Goal: Transaction & Acquisition: Purchase product/service

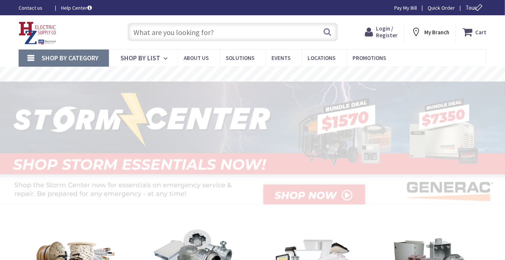
click at [198, 31] on input "text" at bounding box center [233, 32] width 210 height 19
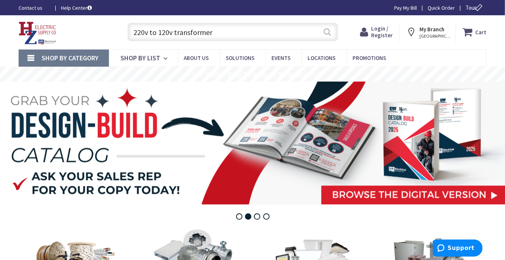
type input "220v to 120v transformer"
click at [325, 33] on button "Search" at bounding box center [328, 31] width 10 height 17
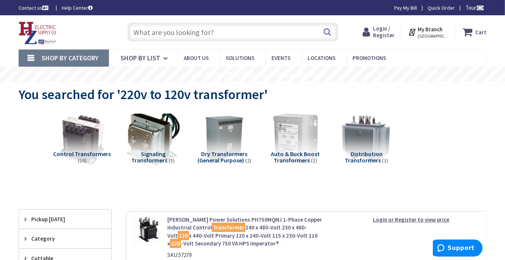
click at [303, 156] on span "Auto & Buck Boost Transformers" at bounding box center [295, 157] width 49 height 14
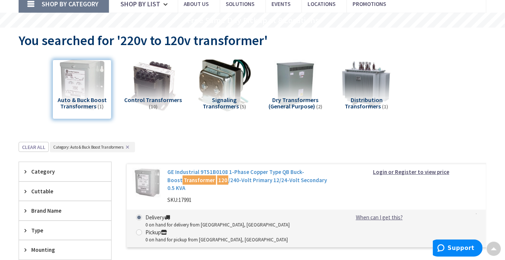
scroll to position [46, 0]
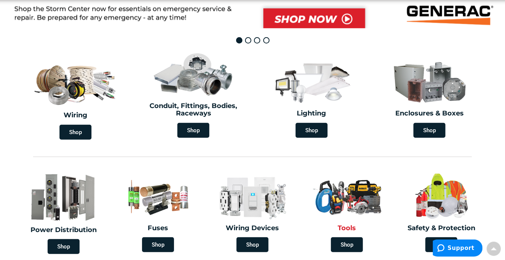
scroll to position [249, 0]
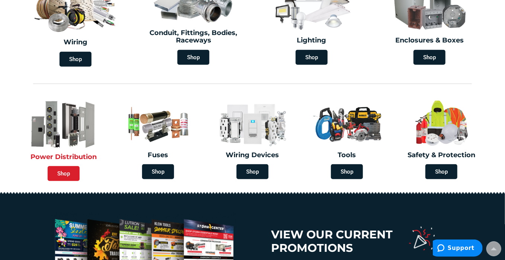
click at [63, 172] on span "Shop" at bounding box center [64, 173] width 32 height 15
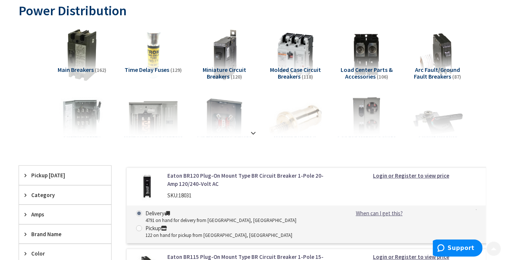
scroll to position [112, 0]
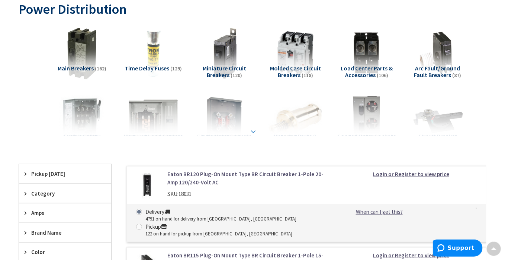
click at [250, 126] on div at bounding box center [252, 114] width 431 height 41
click at [254, 131] on strong at bounding box center [253, 131] width 9 height 8
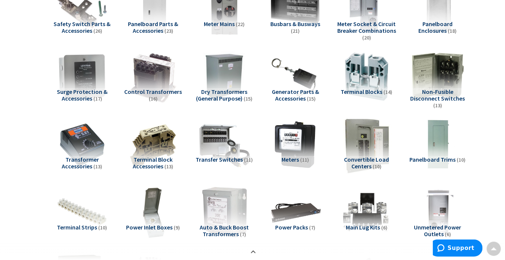
scroll to position [372, 0]
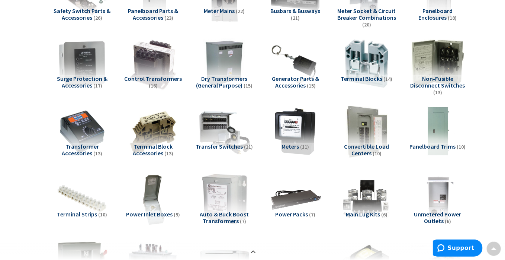
click at [225, 77] on span "Dry Transformers (General Purpose)" at bounding box center [221, 82] width 51 height 14
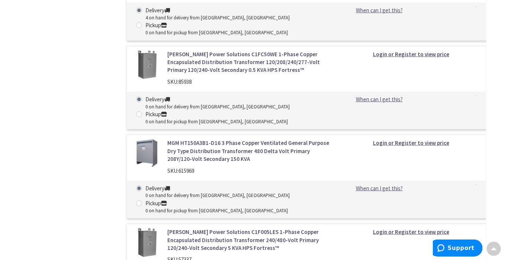
scroll to position [1618, 0]
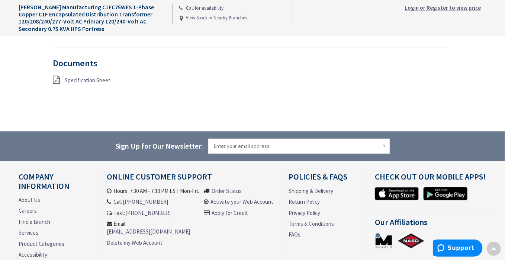
scroll to position [595, 0]
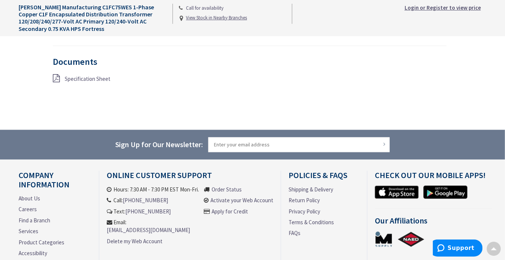
click at [74, 78] on span "Specification Sheet" at bounding box center [88, 79] width 46 height 7
